Goal: Task Accomplishment & Management: Use online tool/utility

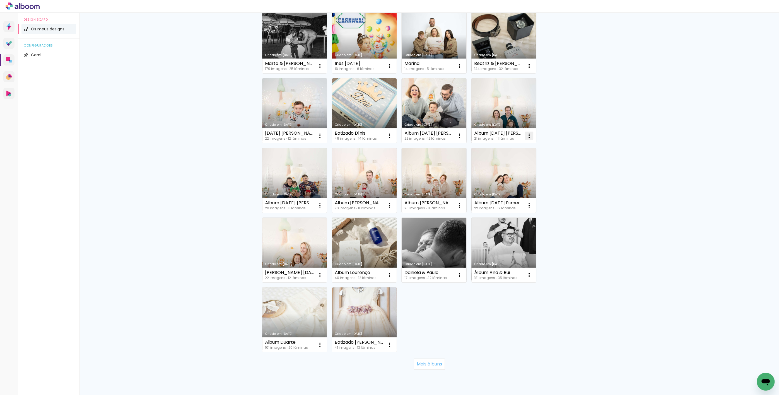
scroll to position [203, 0]
click at [317, 273] on iron-icon at bounding box center [320, 274] width 7 height 7
click at [565, 168] on div "Criado em 01/09/25 Diego 140 imagens ∙ 2 lâminas Abrir Fazer uma cópia Excluir …" at bounding box center [429, 110] width 340 height 488
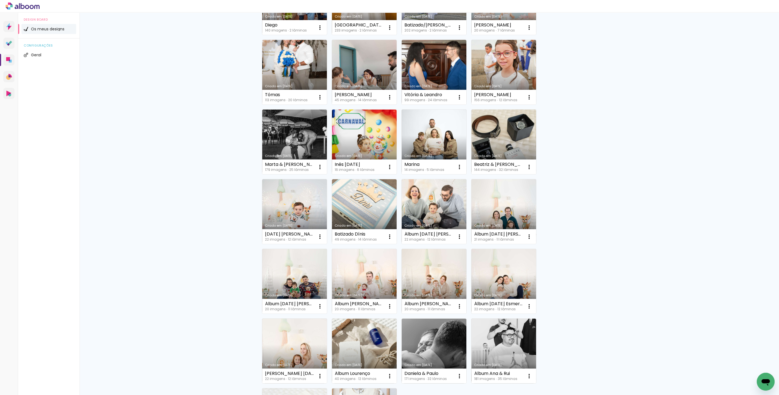
scroll to position [0, 0]
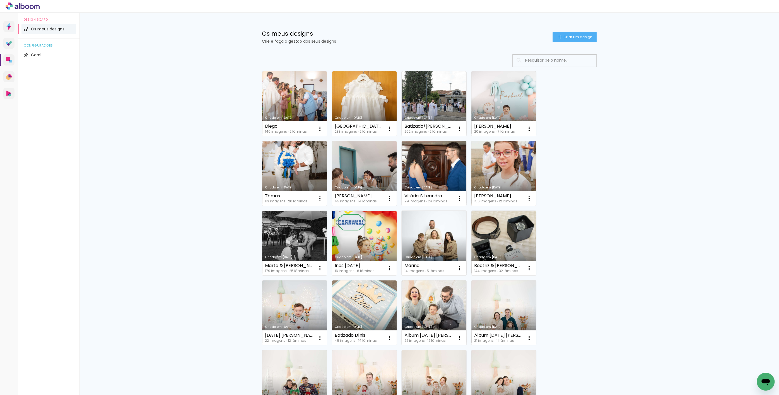
click at [503, 178] on link "Criado em [DATE]" at bounding box center [503, 173] width 65 height 65
click at [528, 201] on iron-icon at bounding box center [529, 198] width 7 height 7
click at [484, 160] on link "Criado em [DATE]" at bounding box center [503, 173] width 65 height 65
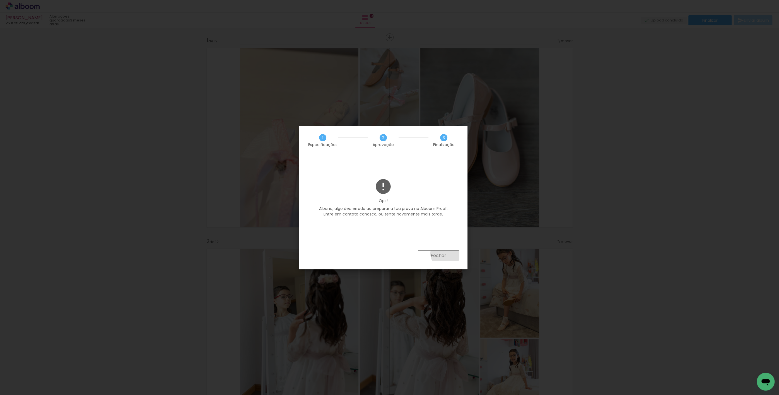
click at [446, 254] on paper-button "Fechar" at bounding box center [438, 255] width 41 height 11
